Goal: Information Seeking & Learning: Learn about a topic

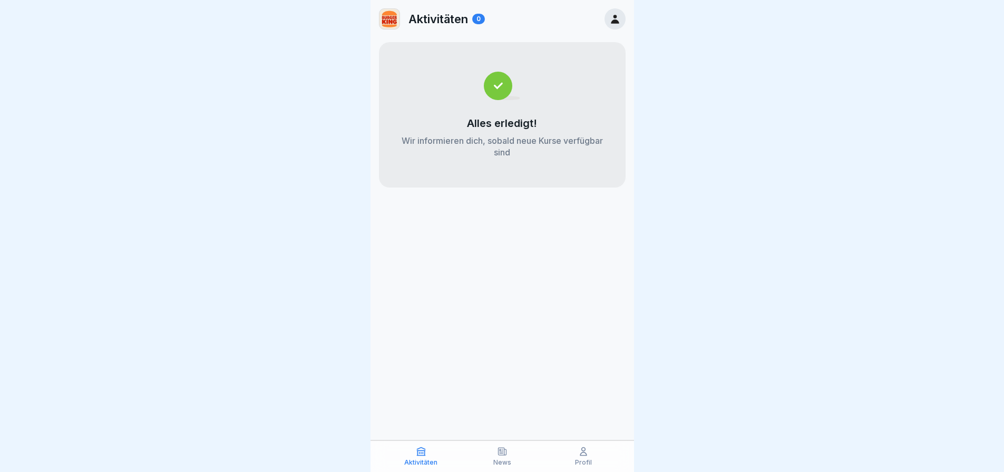
click at [520, 456] on div "News" at bounding box center [502, 457] width 76 height 20
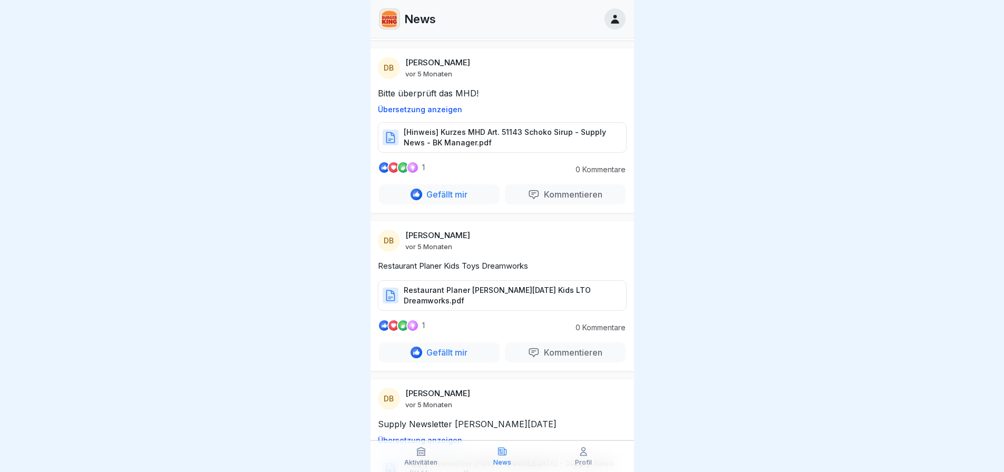
scroll to position [17374, 0]
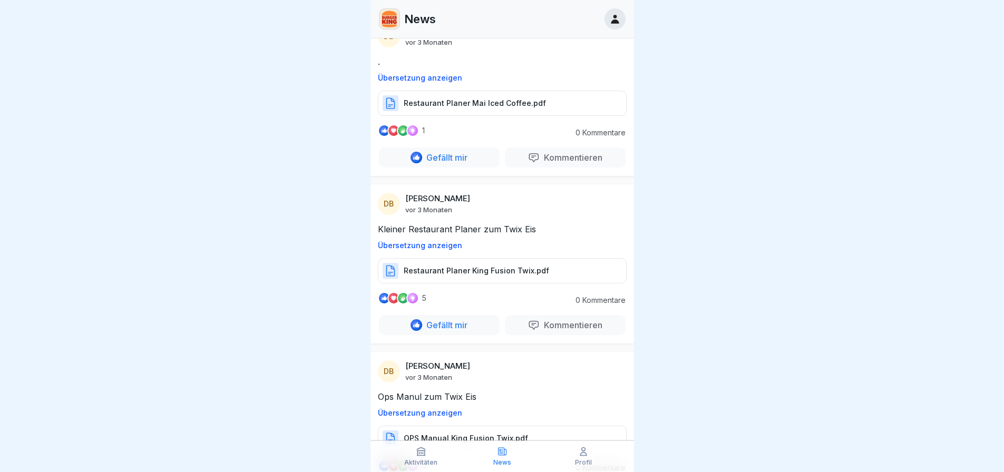
click at [503, 284] on div "Restaurant Planer King Fusion Twix.pdf" at bounding box center [502, 270] width 249 height 25
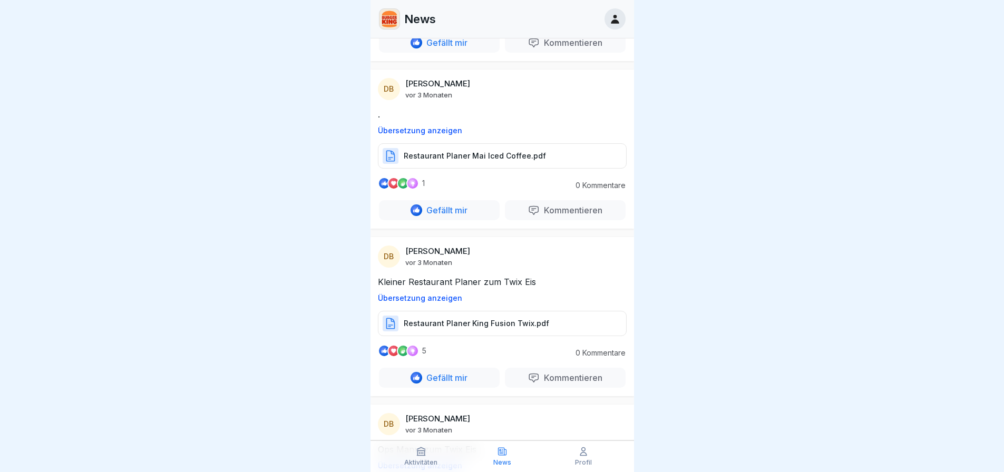
scroll to position [20615, 0]
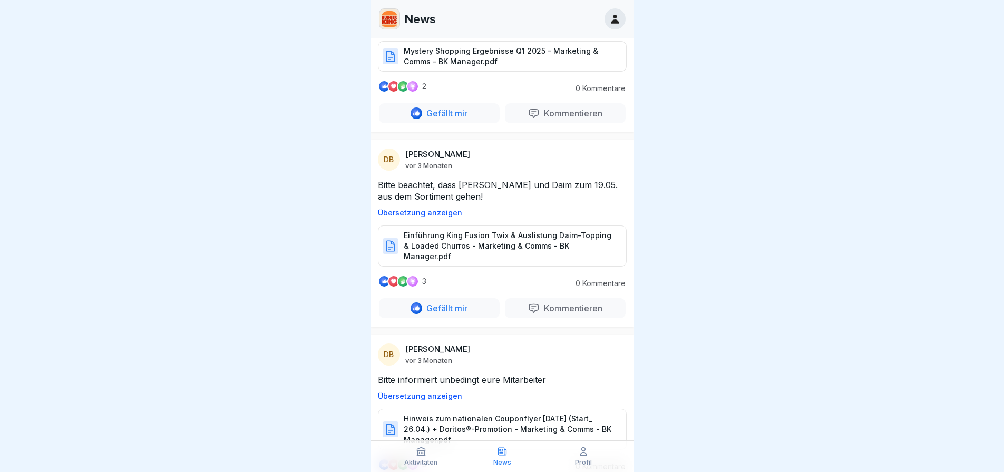
click at [480, 262] on p "Einführung King Fusion Twix & Auslistung Daim-Topping & Loaded Churros - Market…" at bounding box center [510, 246] width 212 height 32
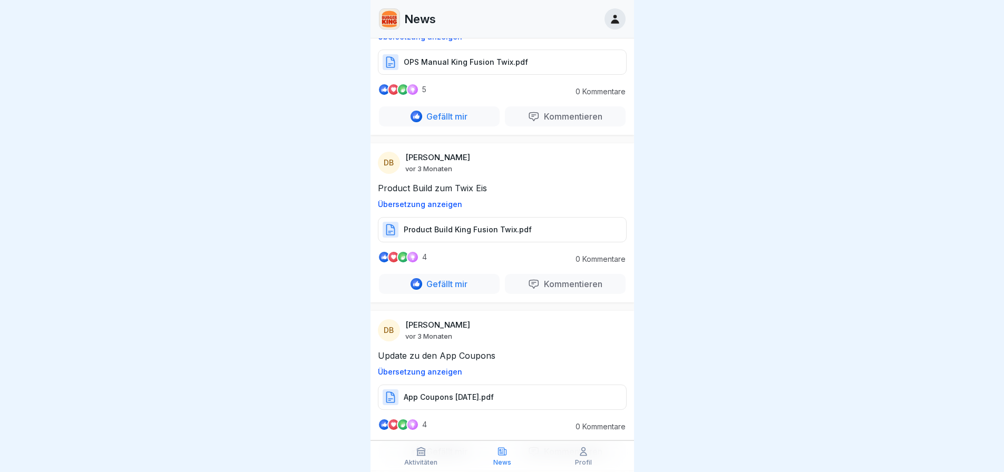
click at [450, 73] on div "OPS Manual King Fusion Twix.pdf" at bounding box center [502, 62] width 249 height 25
click at [535, 75] on div "OPS Manual King Fusion Twix.pdf" at bounding box center [502, 62] width 249 height 25
click at [466, 235] on p "Restaurant Planer King Fusion Twix.pdf" at bounding box center [477, 230] width 146 height 11
